Goal: Transaction & Acquisition: Purchase product/service

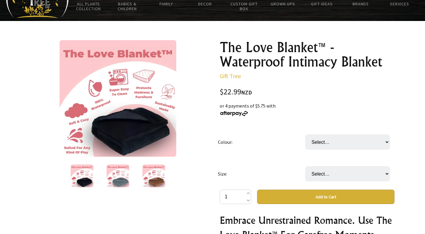
scroll to position [39, 0]
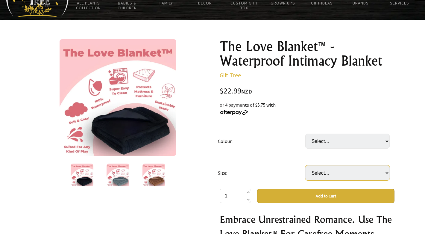
click at [322, 175] on select "Select… XS (50x70cm) S (71x100cm) (+ $19.99) M (100x145cm) (+ $59.99) L (145x16…" at bounding box center [347, 172] width 84 height 15
select select "L (145x165cm)"
click at [305, 165] on select "Select… XS (50x70cm) S (71x100cm) (+ $19.99) M (100x145cm) (+ $59.99) L (145x16…" at bounding box center [347, 172] width 84 height 15
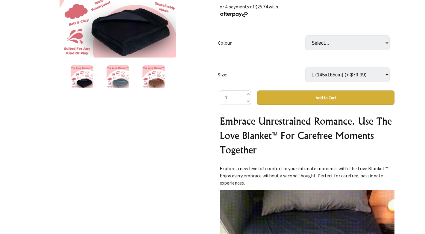
scroll to position [130, 0]
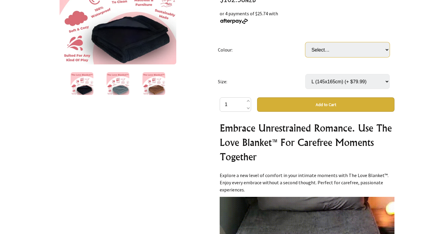
click at [352, 48] on select "Select… Black [PERSON_NAME]" at bounding box center [347, 49] width 84 height 15
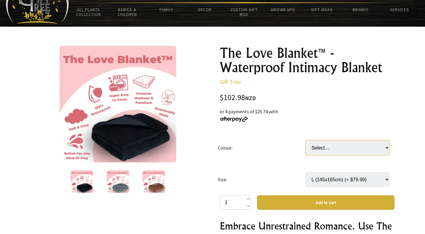
scroll to position [34, 0]
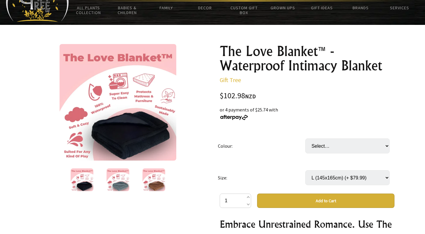
click at [156, 181] on img at bounding box center [153, 179] width 23 height 23
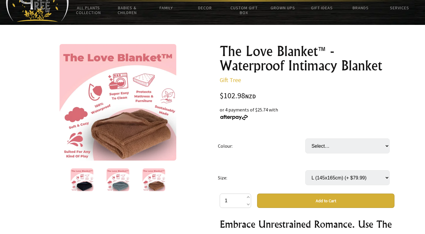
click at [125, 182] on img at bounding box center [118, 179] width 23 height 23
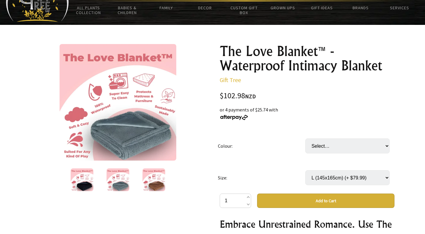
click at [92, 180] on img at bounding box center [82, 179] width 23 height 23
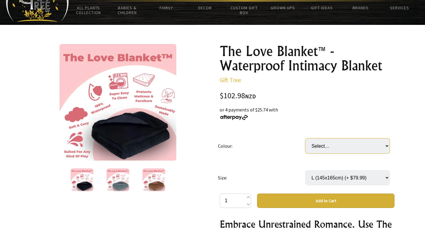
click at [345, 142] on select "Select… Black [PERSON_NAME]" at bounding box center [347, 145] width 84 height 15
click at [323, 180] on select "Select… XS (50x70cm) S (71x100cm) (+ $19.99) M (100x145cm) (+ $59.99) L (145x16…" at bounding box center [347, 177] width 84 height 15
select select "XL (145x216cm)"
click at [305, 170] on select "Select… XS (50x70cm) S (71x100cm) (+ $19.99) M (100x145cm) (+ $59.99) L (145x16…" at bounding box center [347, 177] width 84 height 15
click at [322, 147] on select "Select… Black [PERSON_NAME]" at bounding box center [347, 145] width 84 height 15
